Goal: Check status: Check status

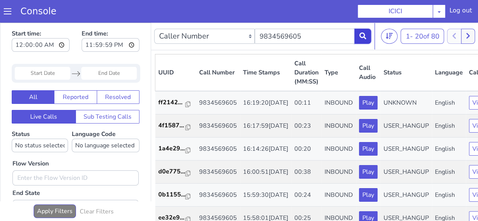
click at [356, 42] on button at bounding box center [363, 36] width 17 height 15
click at [364, 36] on icon at bounding box center [363, 36] width 7 height 7
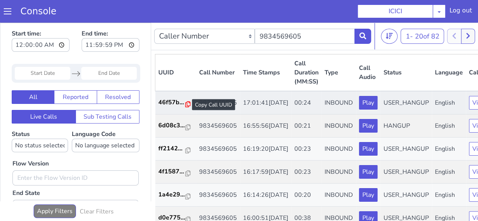
click at [185, 102] on icon at bounding box center [187, 104] width 5 height 6
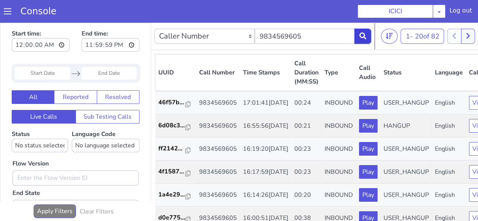
click at [363, 38] on icon at bounding box center [363, 36] width 7 height 7
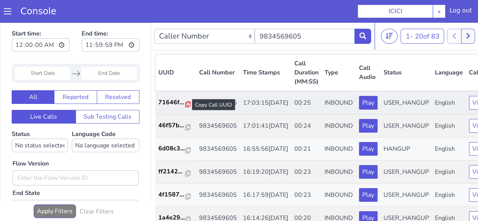
click at [187, 104] on icon at bounding box center [187, 104] width 5 height 6
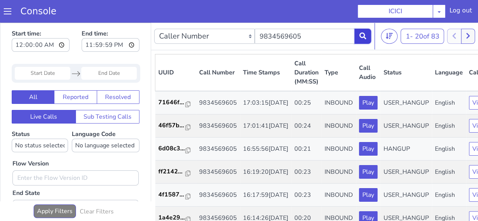
click at [365, 36] on icon at bounding box center [363, 36] width 7 height 7
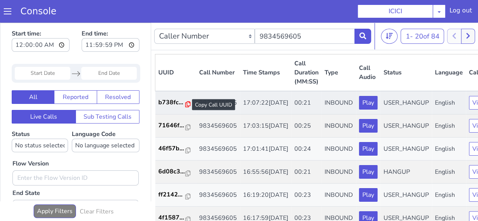
click at [186, 104] on icon at bounding box center [187, 104] width 5 height 6
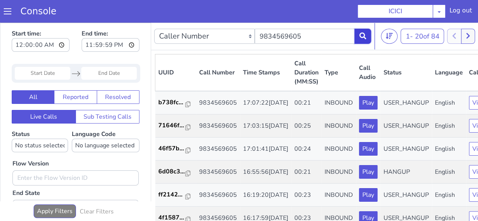
click at [367, 35] on button at bounding box center [363, 36] width 17 height 15
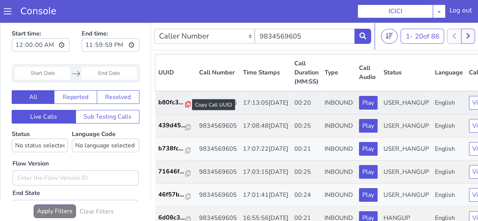
click at [185, 103] on icon at bounding box center [187, 104] width 5 height 6
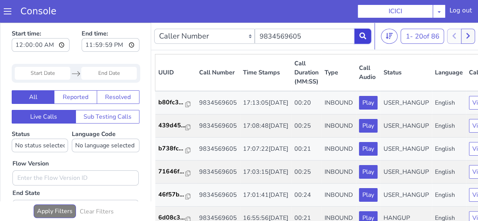
click at [365, 35] on icon at bounding box center [363, 36] width 7 height 7
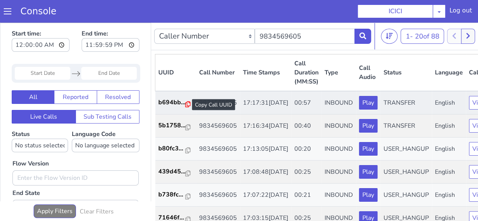
click at [189, 105] on icon at bounding box center [187, 104] width 5 height 6
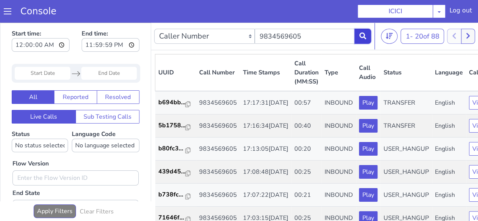
click at [356, 37] on button at bounding box center [363, 36] width 17 height 15
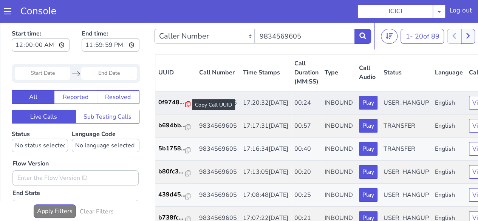
click at [189, 104] on icon at bounding box center [187, 104] width 5 height 6
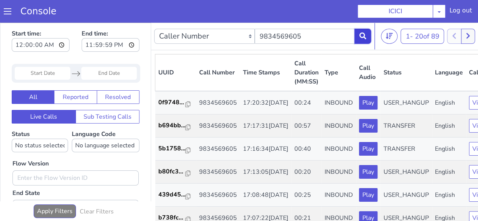
click at [358, 32] on button at bounding box center [363, 36] width 17 height 15
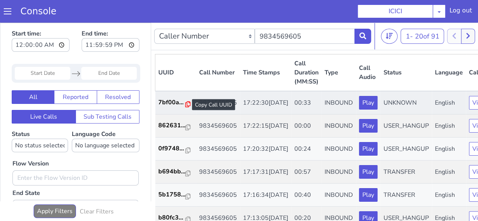
click at [188, 101] on icon at bounding box center [187, 104] width 5 height 6
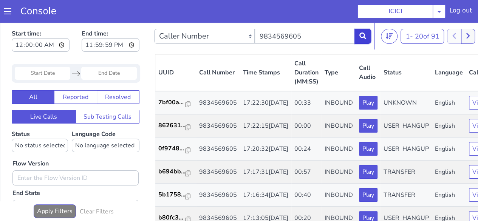
click at [365, 37] on icon at bounding box center [363, 36] width 7 height 7
drag, startPoint x: 187, startPoint y: 104, endPoint x: 200, endPoint y: 88, distance: 20.4
click at [187, 104] on icon at bounding box center [187, 104] width 5 height 6
click at [362, 39] on button at bounding box center [363, 36] width 17 height 15
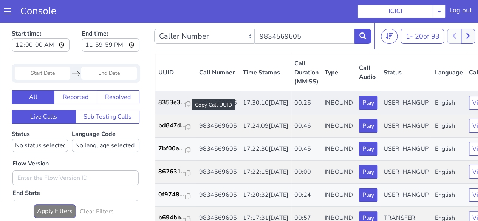
click at [185, 108] on div at bounding box center [187, 104] width 5 height 9
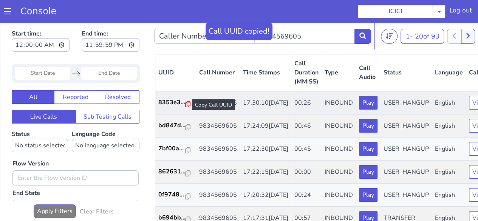
click at [185, 105] on icon at bounding box center [187, 104] width 5 height 6
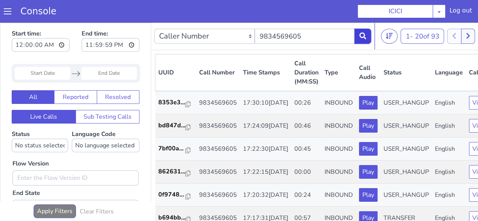
click at [360, 30] on button at bounding box center [363, 36] width 17 height 15
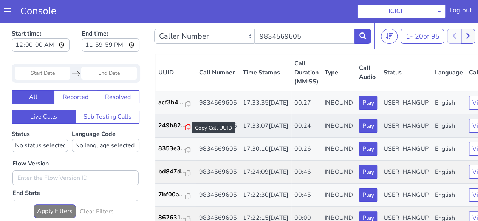
click at [186, 130] on icon at bounding box center [187, 127] width 5 height 6
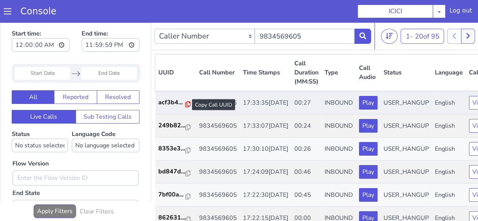
click at [188, 105] on icon at bounding box center [187, 104] width 5 height 6
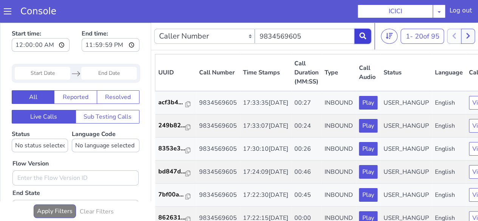
click at [360, 34] on icon at bounding box center [363, 36] width 7 height 7
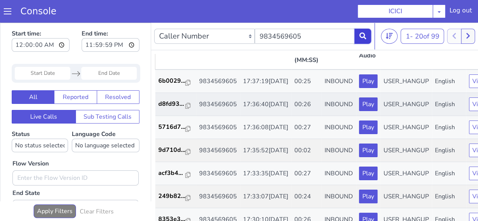
scroll to position [38, 0]
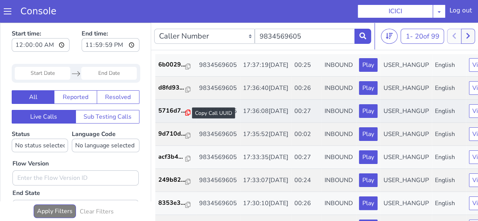
click at [186, 116] on icon at bounding box center [187, 113] width 5 height 6
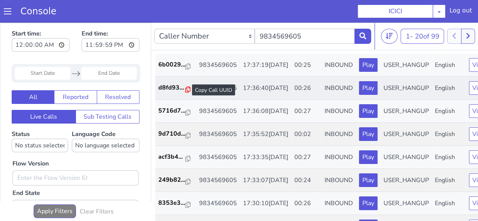
click at [188, 93] on icon at bounding box center [187, 90] width 5 height 6
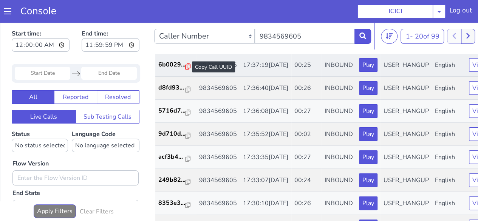
click at [189, 67] on icon at bounding box center [187, 67] width 5 height 6
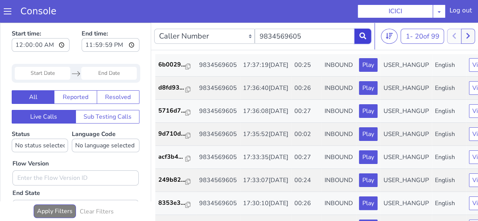
click at [359, 36] on button at bounding box center [363, 36] width 17 height 15
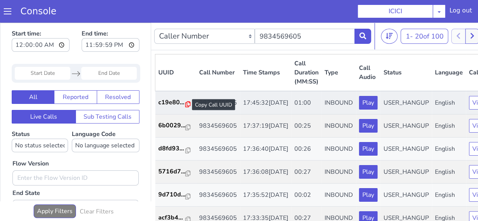
click at [186, 105] on icon at bounding box center [187, 104] width 5 height 6
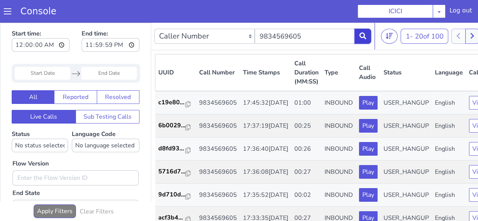
click at [360, 31] on button at bounding box center [363, 36] width 17 height 15
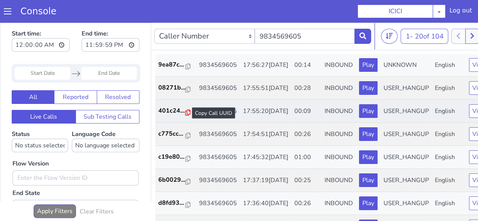
click at [187, 116] on icon at bounding box center [187, 113] width 5 height 6
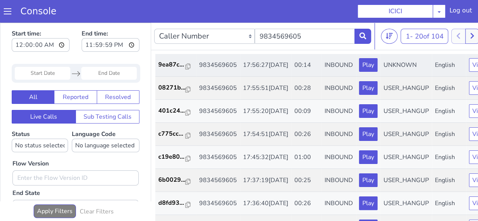
click at [190, 66] on td "9ea87c..." at bounding box center [175, 64] width 41 height 23
click at [187, 66] on icon at bounding box center [187, 67] width 5 height 6
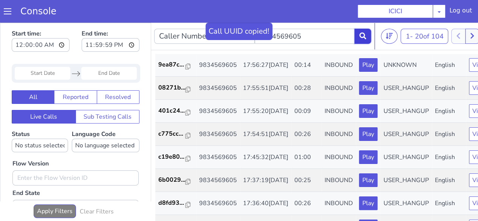
click at [358, 33] on button at bounding box center [363, 36] width 17 height 15
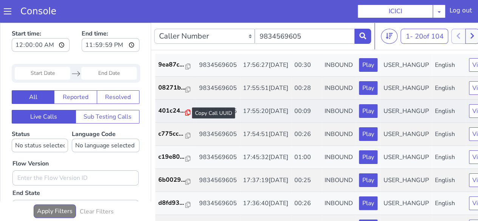
click at [185, 116] on icon at bounding box center [187, 113] width 5 height 6
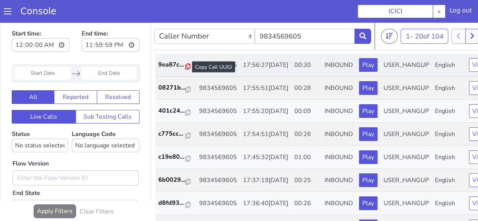
click at [185, 65] on icon at bounding box center [187, 67] width 5 height 6
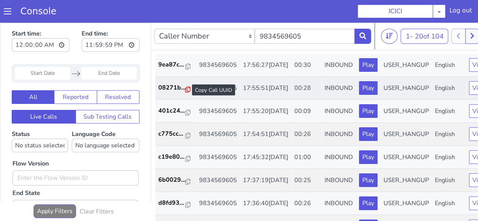
click at [186, 93] on icon at bounding box center [187, 90] width 5 height 6
click at [363, 36] on icon at bounding box center [363, 36] width 7 height 7
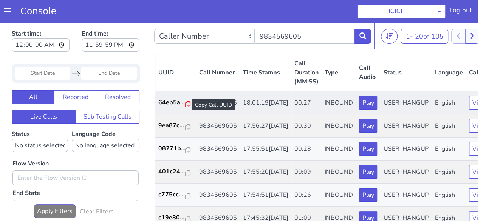
click at [188, 107] on icon at bounding box center [187, 104] width 5 height 6
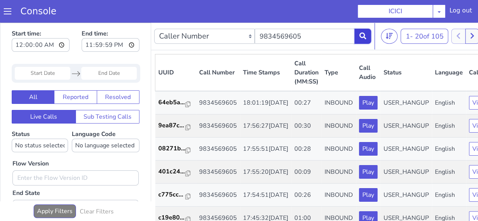
click at [361, 39] on button at bounding box center [363, 36] width 17 height 15
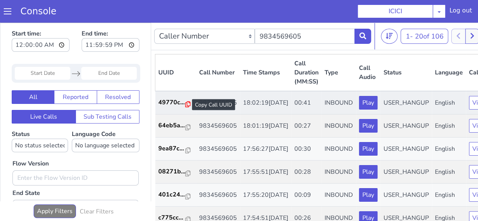
click at [187, 99] on td "49770c..." at bounding box center [175, 102] width 41 height 23
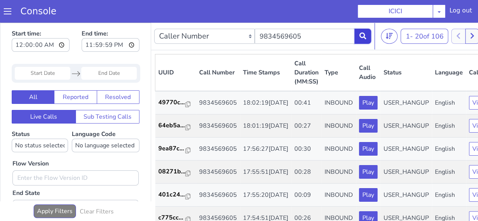
click at [365, 39] on button at bounding box center [363, 36] width 17 height 15
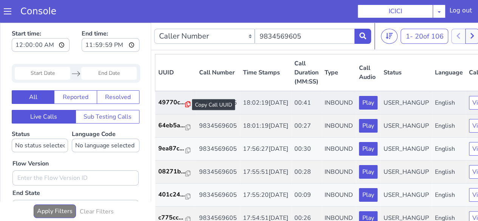
click at [185, 107] on icon at bounding box center [187, 104] width 5 height 6
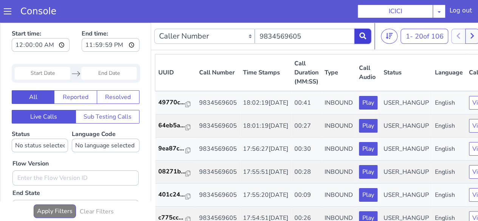
click at [361, 38] on icon at bounding box center [363, 36] width 7 height 7
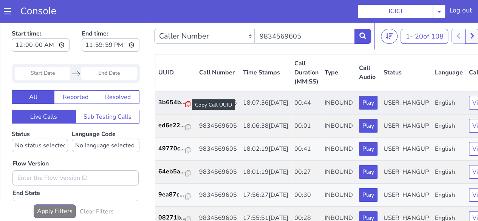
click at [186, 106] on icon at bounding box center [187, 104] width 5 height 6
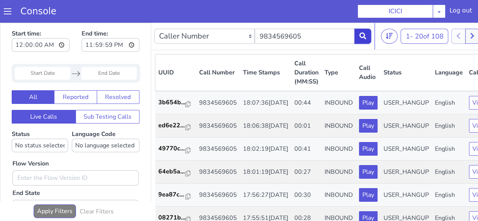
click at [361, 35] on icon at bounding box center [363, 36] width 7 height 7
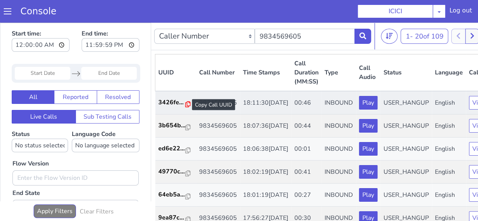
drag, startPoint x: 186, startPoint y: 104, endPoint x: 229, endPoint y: 28, distance: 87.6
click at [186, 104] on icon at bounding box center [187, 104] width 5 height 6
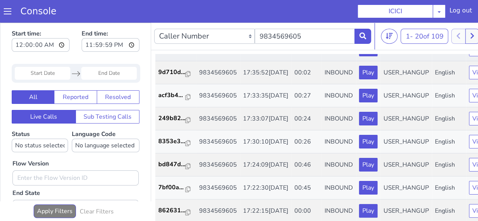
scroll to position [486, 0]
